Goal: Find specific page/section: Find specific page/section

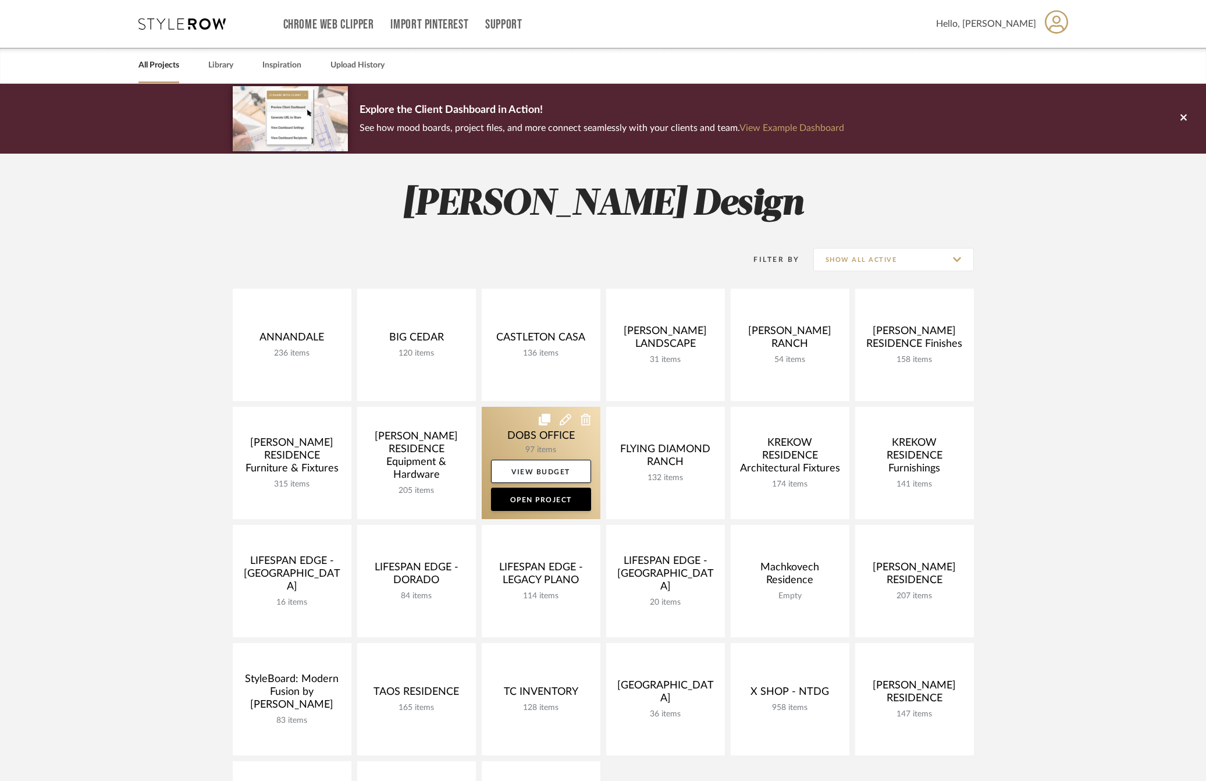
scroll to position [52, 0]
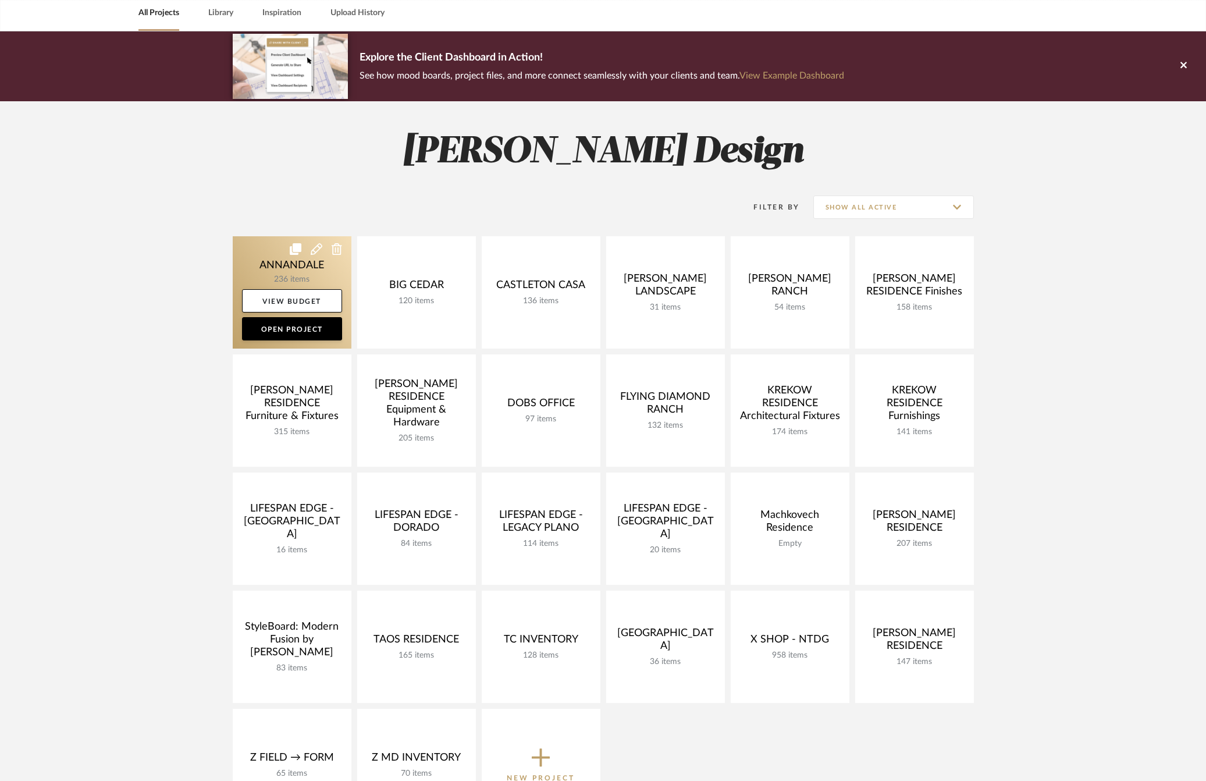
click at [255, 253] on link at bounding box center [292, 292] width 119 height 112
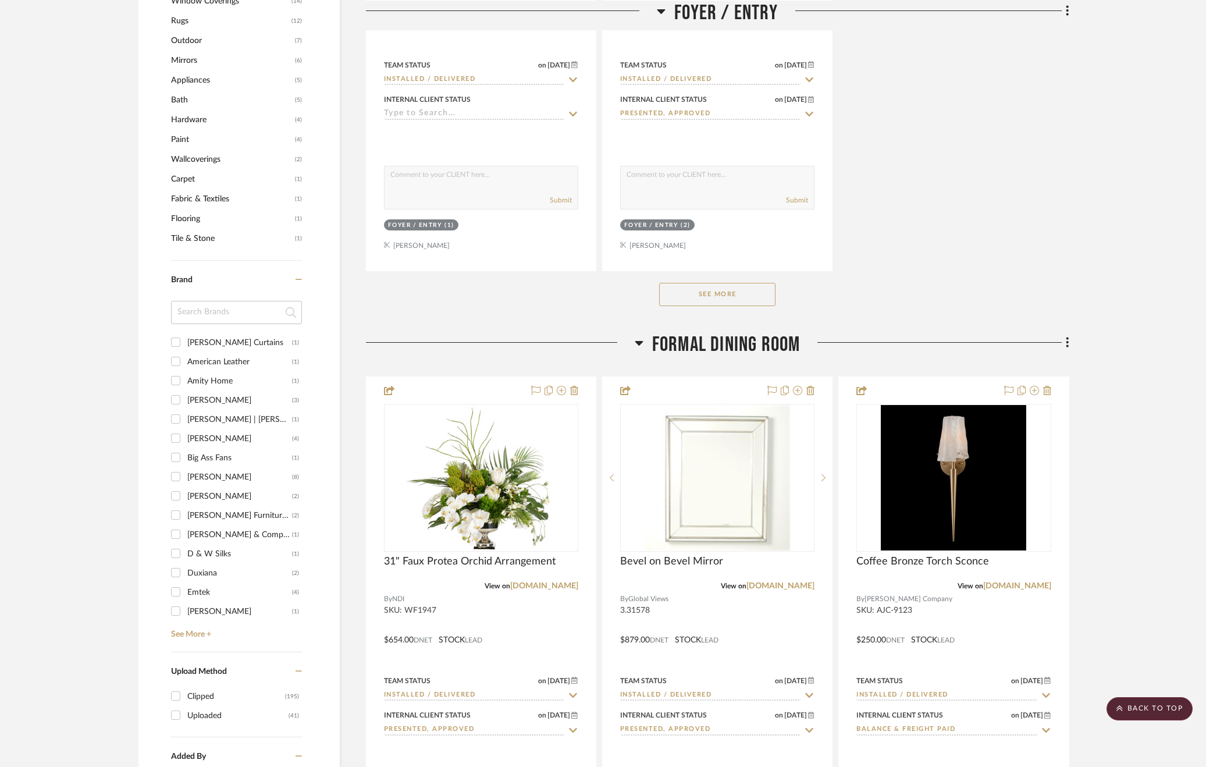
scroll to position [1611, 0]
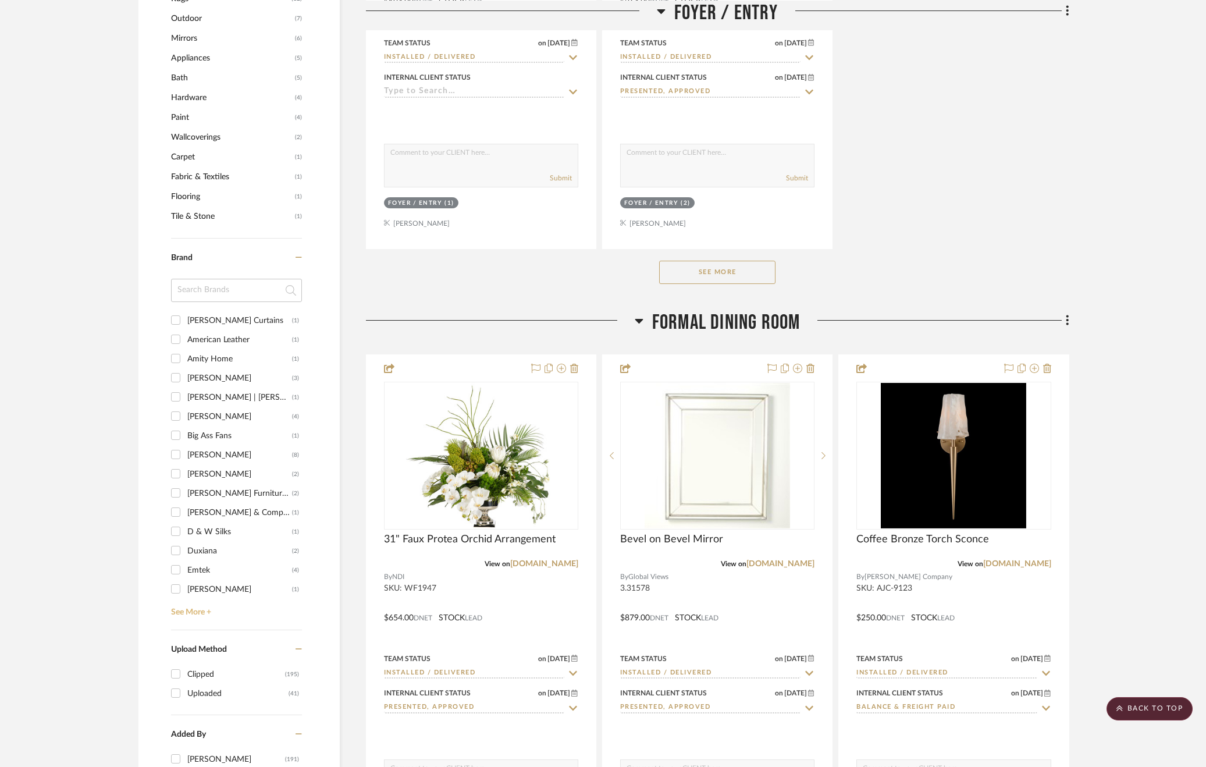
click at [197, 608] on link "See More +" at bounding box center [235, 608] width 134 height 19
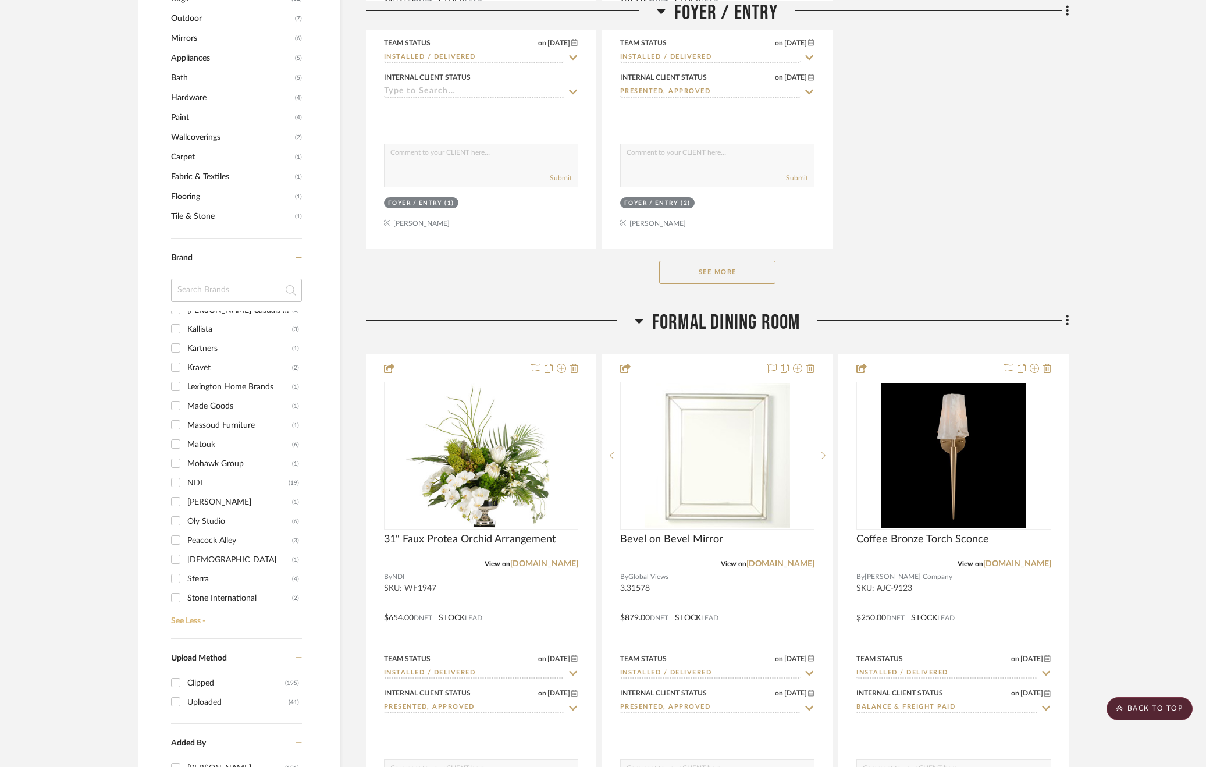
scroll to position [540, 0]
click at [195, 465] on div "NDI" at bounding box center [237, 471] width 101 height 19
click at [185, 465] on input "NDI (19)" at bounding box center [175, 471] width 19 height 19
checkbox input "true"
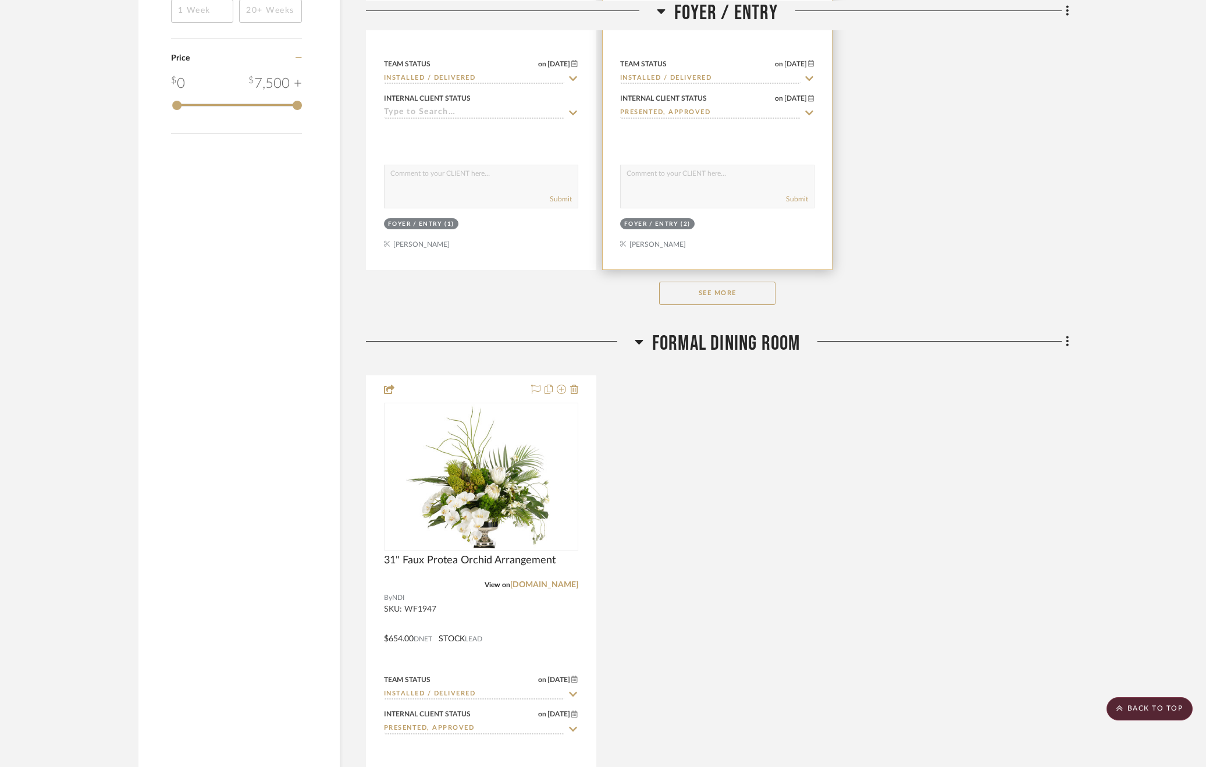
scroll to position [1133, 0]
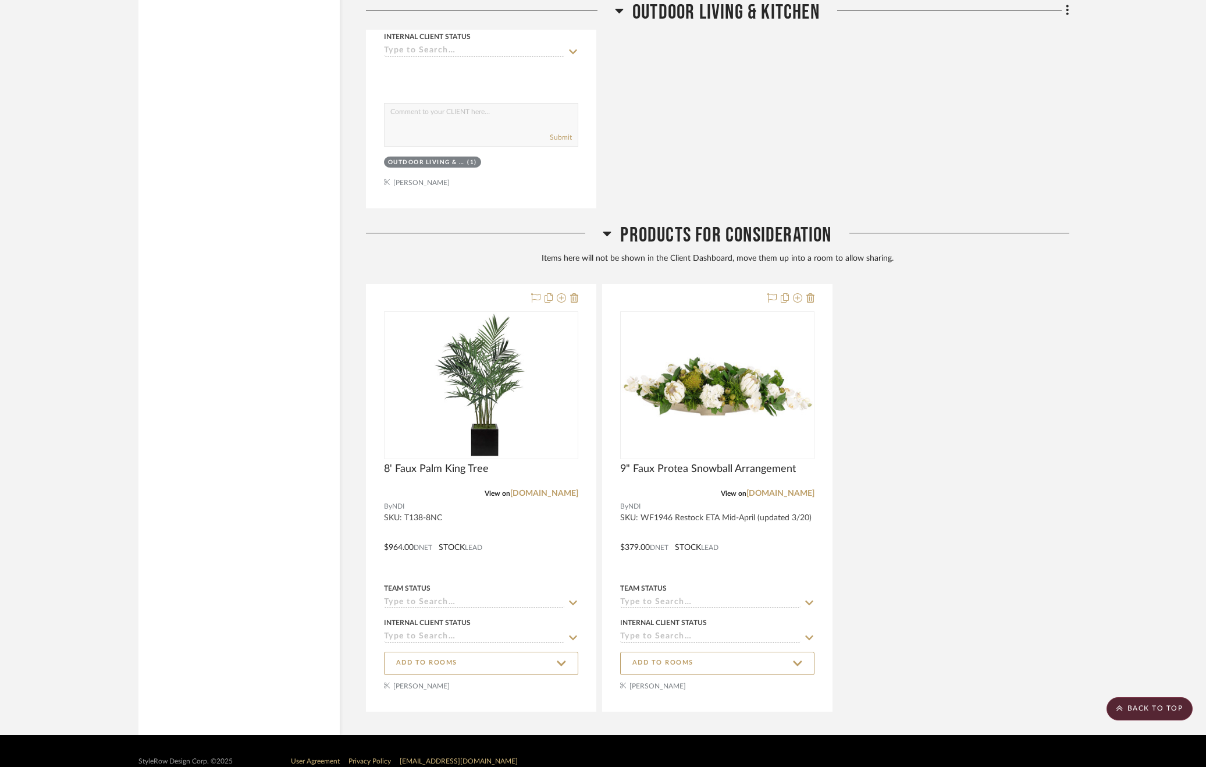
scroll to position [5135, 0]
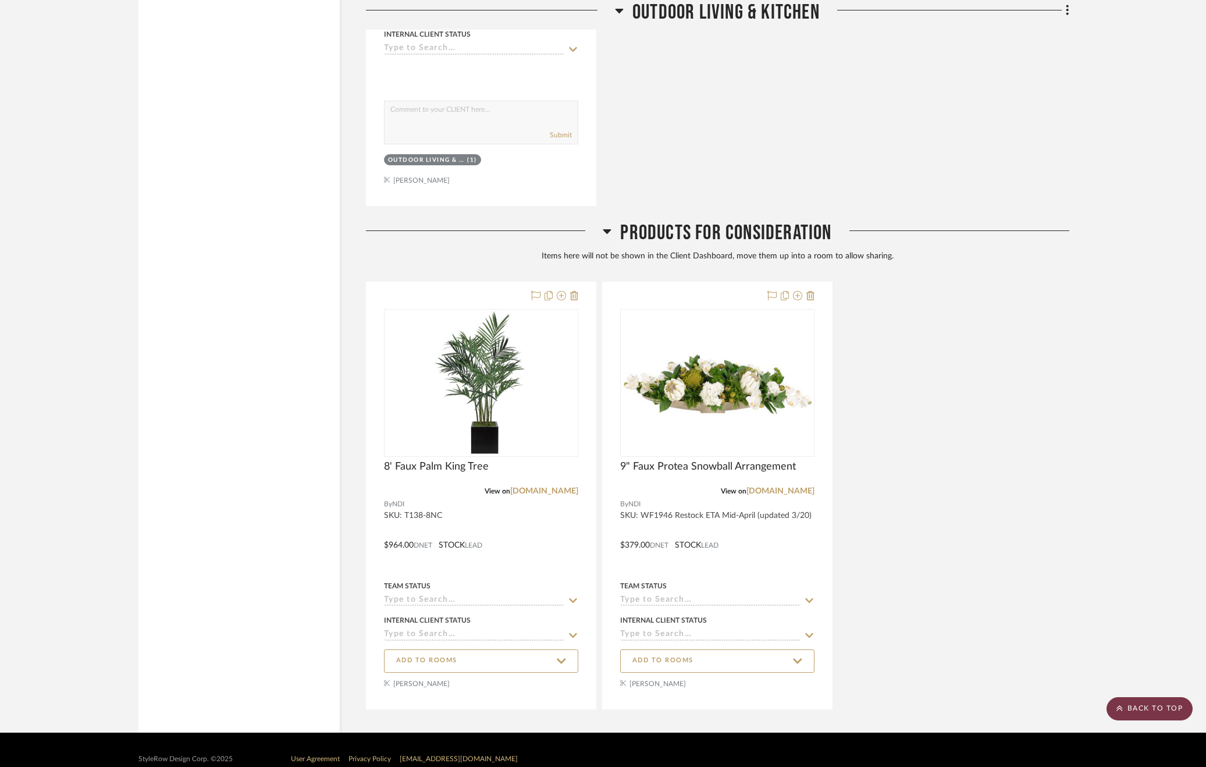
click at [1156, 712] on scroll-to-top-button "BACK TO TOP" at bounding box center [1149, 708] width 86 height 23
